Goal: Check status: Check status

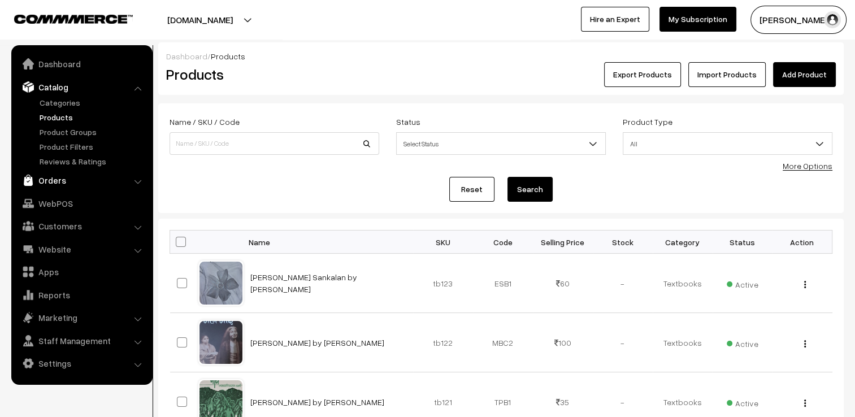
click at [66, 180] on link "Orders" at bounding box center [81, 180] width 134 height 20
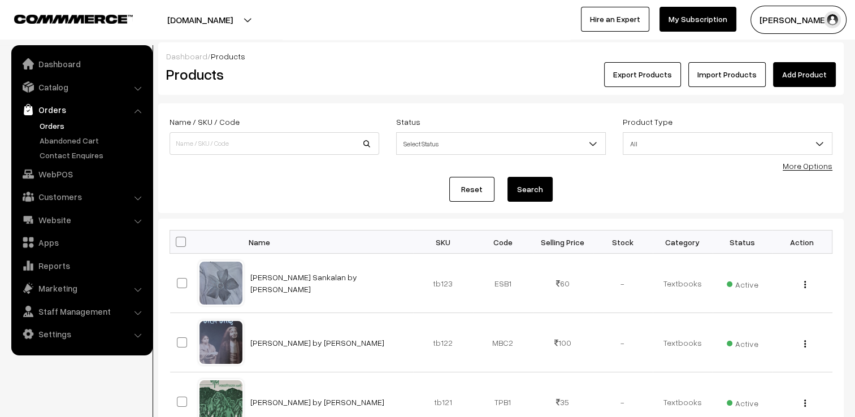
click at [51, 125] on link "Orders" at bounding box center [93, 126] width 112 height 12
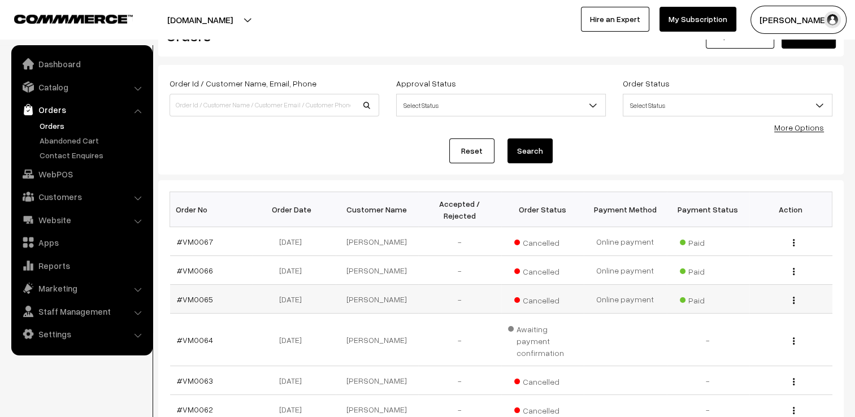
scroll to position [56, 0]
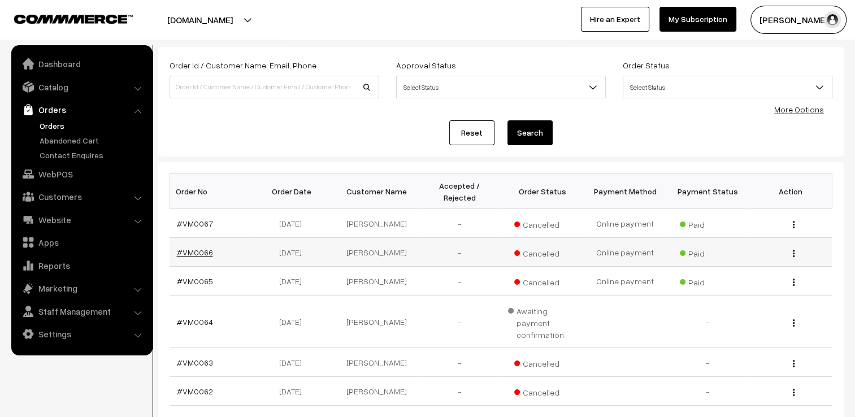
click at [193, 247] on link "#VM0066" at bounding box center [195, 252] width 36 height 10
